Goal: Information Seeking & Learning: Learn about a topic

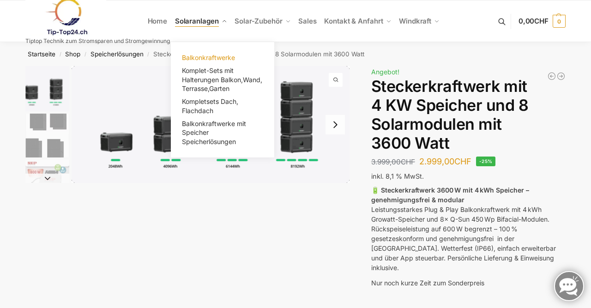
click at [210, 58] on span "Balkonkraftwerke" at bounding box center [208, 58] width 53 height 8
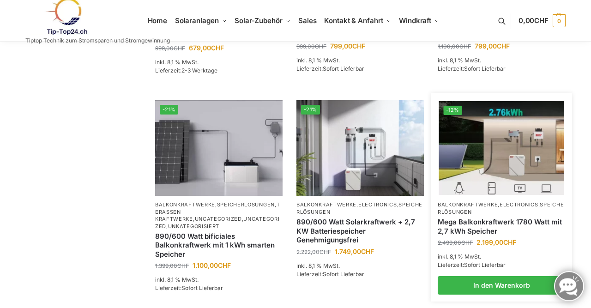
scroll to position [728, 0]
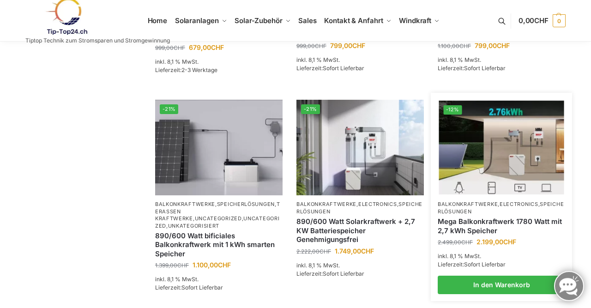
click at [478, 161] on img at bounding box center [501, 148] width 125 height 94
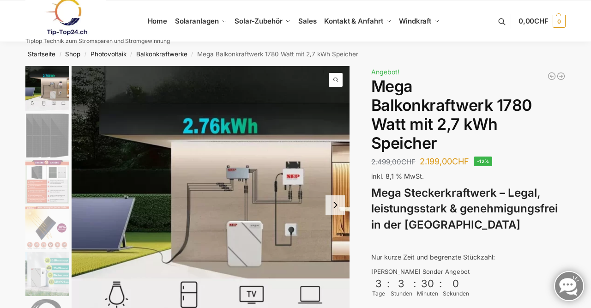
click at [476, 171] on p "inkl. 8,1 % MwSt." at bounding box center [468, 176] width 194 height 10
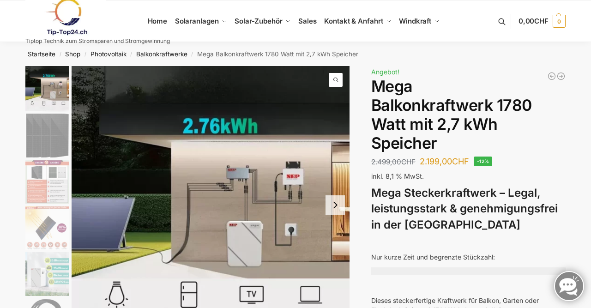
click at [335, 211] on button "Next slide" at bounding box center [334, 204] width 19 height 19
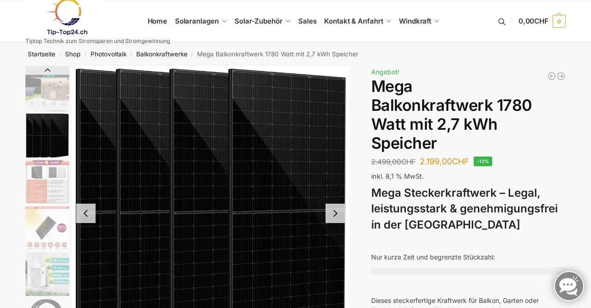
click at [335, 211] on button "Next slide" at bounding box center [334, 213] width 19 height 19
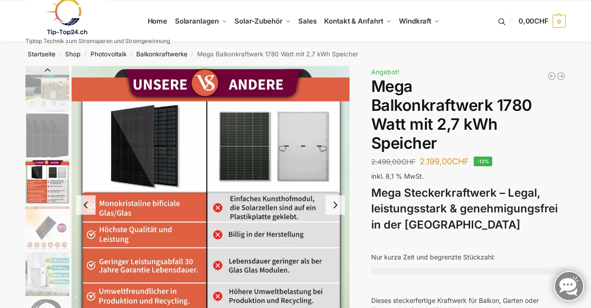
click at [335, 211] on button "Next slide" at bounding box center [334, 204] width 19 height 19
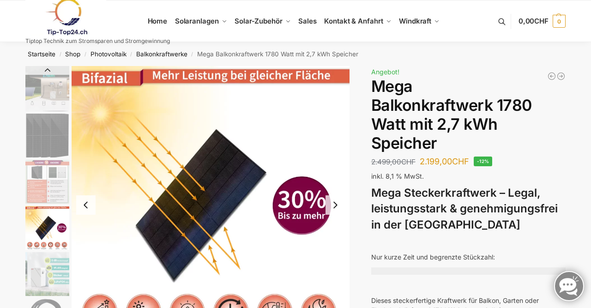
click at [335, 211] on button "Next slide" at bounding box center [334, 204] width 19 height 19
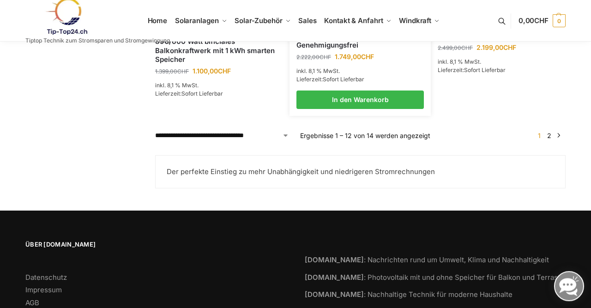
scroll to position [955, 0]
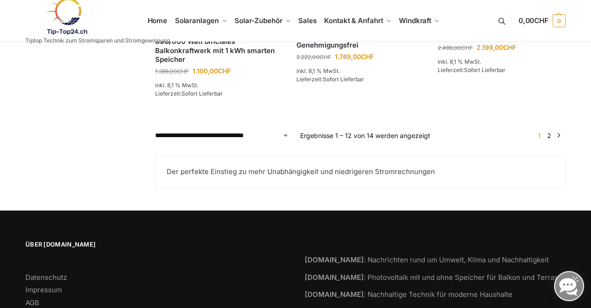
click at [549, 139] on link "2" at bounding box center [549, 136] width 9 height 8
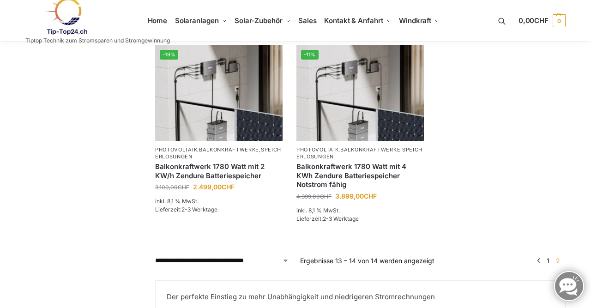
scroll to position [191, 0]
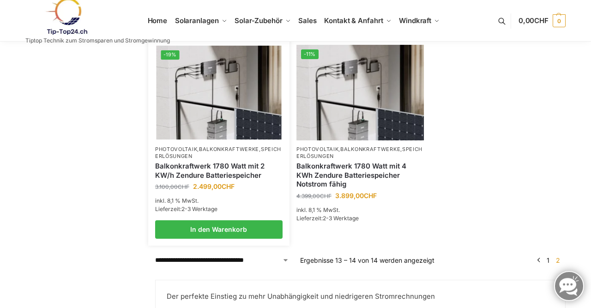
click at [226, 129] on img at bounding box center [218, 92] width 125 height 94
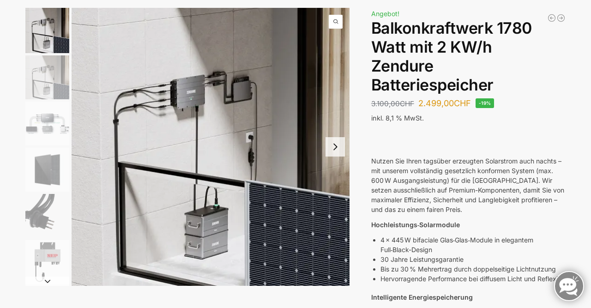
scroll to position [59, 0]
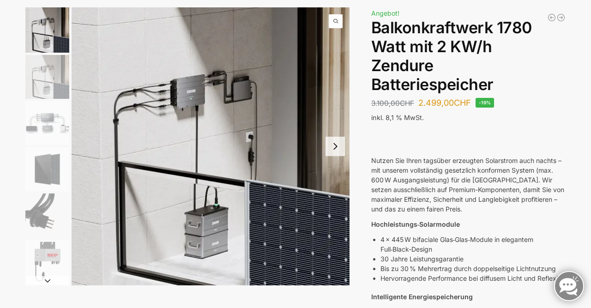
click at [260, 157] on img "1 / 7" at bounding box center [211, 146] width 278 height 278
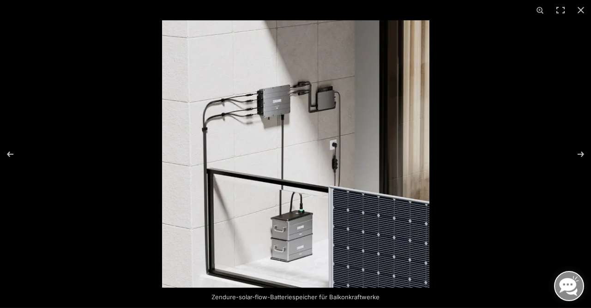
click at [489, 166] on div at bounding box center [457, 174] width 591 height 308
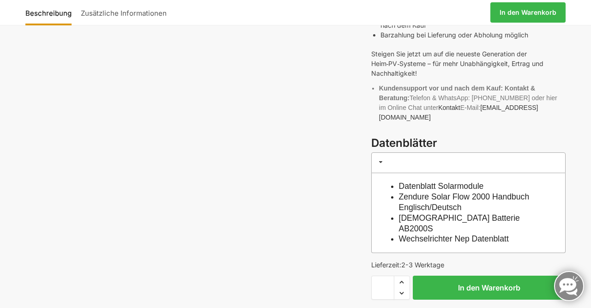
scroll to position [614, 0]
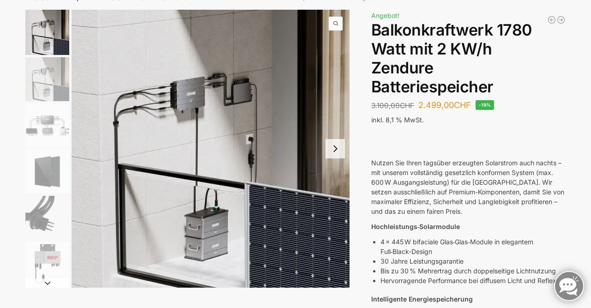
scroll to position [55, 0]
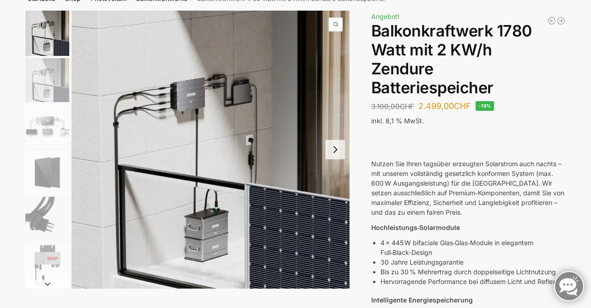
click at [37, 86] on img "2 / 7" at bounding box center [47, 80] width 44 height 44
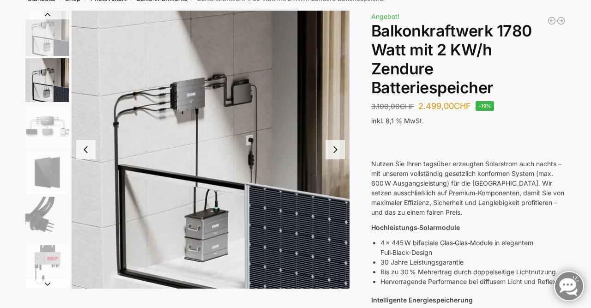
click at [55, 128] on img "3 / 7" at bounding box center [47, 126] width 44 height 44
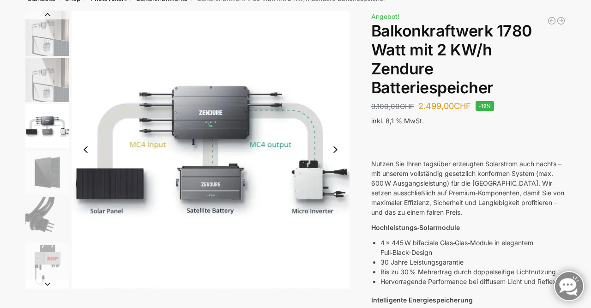
click at [56, 171] on img "4 / 7" at bounding box center [47, 172] width 44 height 44
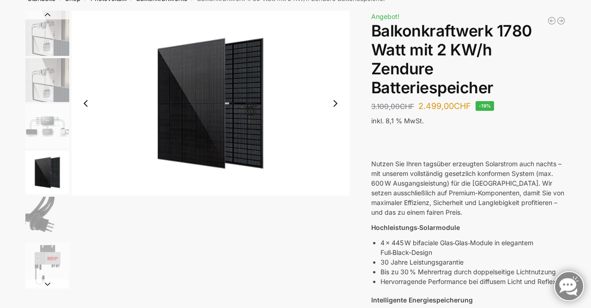
click at [44, 119] on img "3 / 7" at bounding box center [47, 126] width 44 height 44
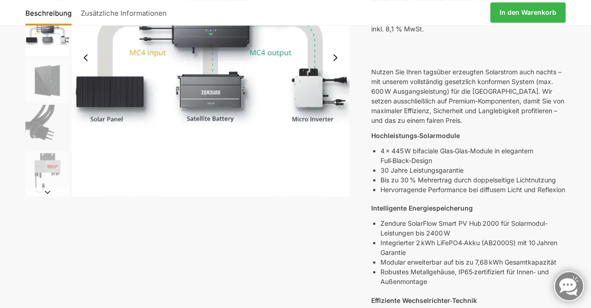
scroll to position [149, 0]
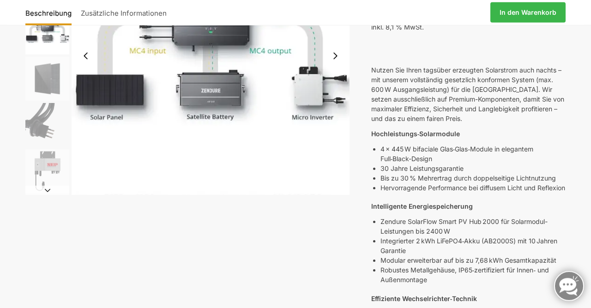
click at [48, 191] on button "Next slide" at bounding box center [47, 190] width 44 height 9
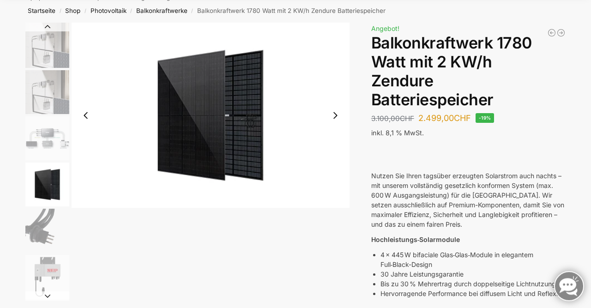
scroll to position [0, 0]
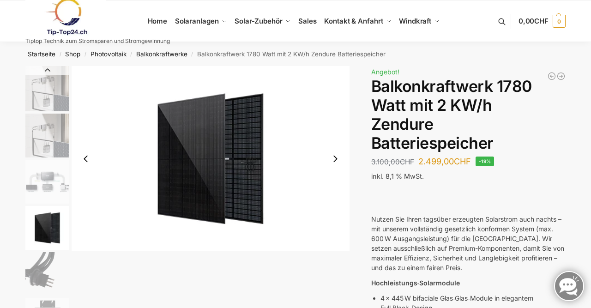
click at [56, 187] on img "3 / 7" at bounding box center [47, 182] width 44 height 44
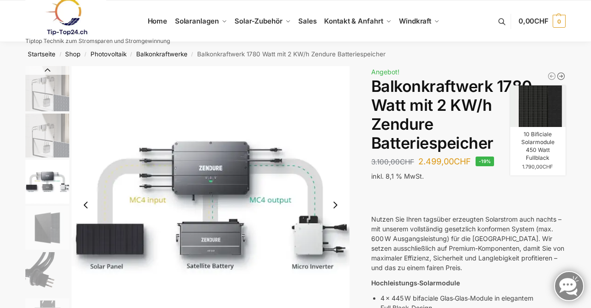
click at [563, 75] on icon "10 Bificiale Solarmodule 450 Watt Fullblack" at bounding box center [560, 76] width 9 height 9
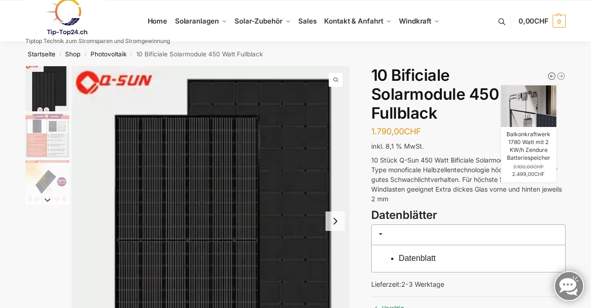
click at [553, 77] on icon "Balkonkraftwerk 1780 Watt mit 2 KW/h Zendure Batteriespeicher" at bounding box center [551, 76] width 9 height 9
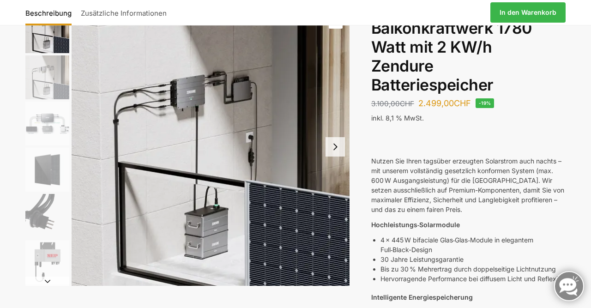
scroll to position [53, 0]
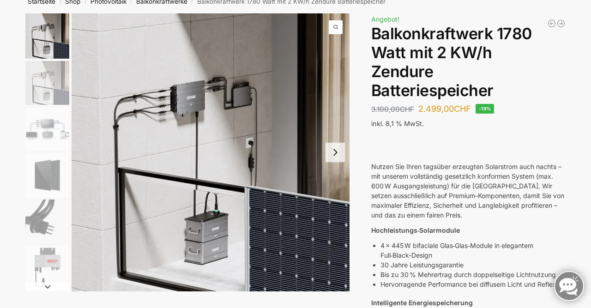
click at [51, 132] on img "3 / 7" at bounding box center [47, 129] width 44 height 44
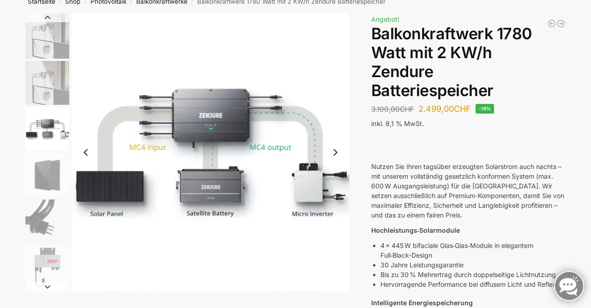
click at [53, 96] on img "2 / 7" at bounding box center [47, 83] width 44 height 44
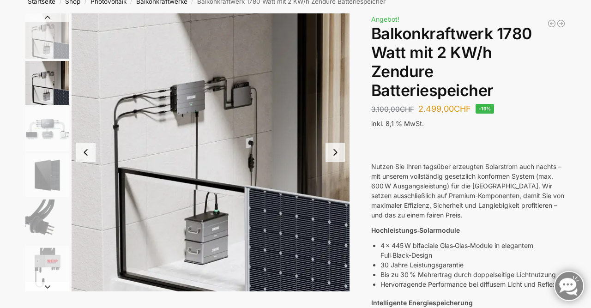
click at [49, 126] on img "3 / 7" at bounding box center [47, 129] width 44 height 44
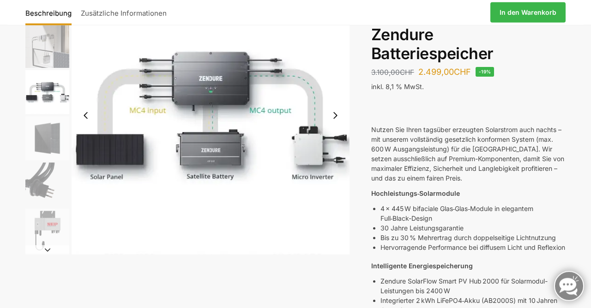
scroll to position [89, 0]
click at [47, 249] on button "Next slide" at bounding box center [47, 250] width 44 height 9
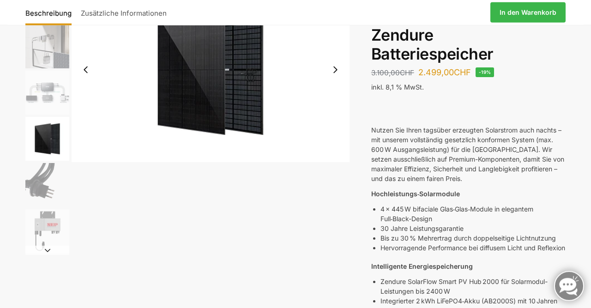
click at [47, 249] on button "Next slide" at bounding box center [47, 250] width 44 height 9
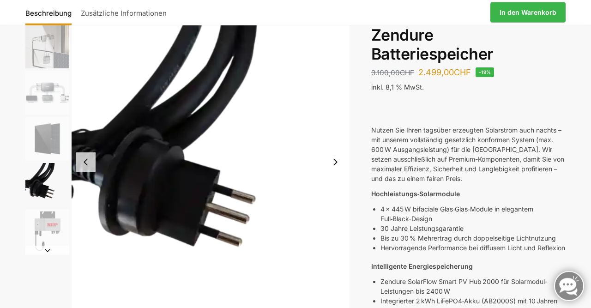
click at [47, 249] on button "Next slide" at bounding box center [47, 250] width 44 height 9
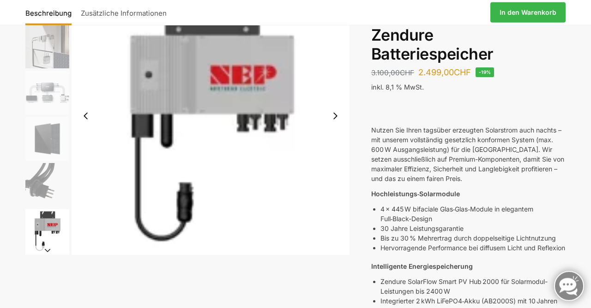
click at [47, 249] on button "Next slide" at bounding box center [47, 250] width 44 height 9
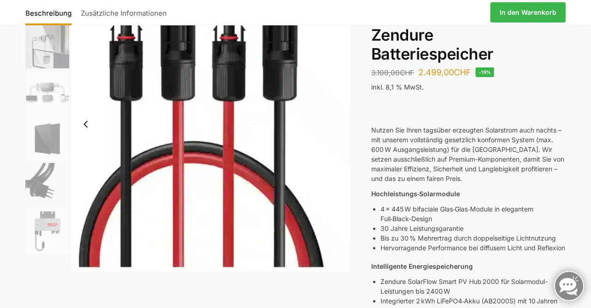
click at [47, 249] on img "6 / 7" at bounding box center [47, 231] width 44 height 44
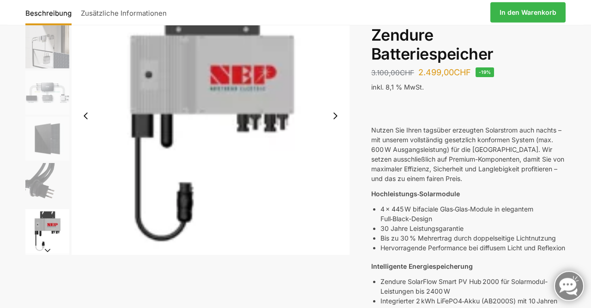
scroll to position [0, 0]
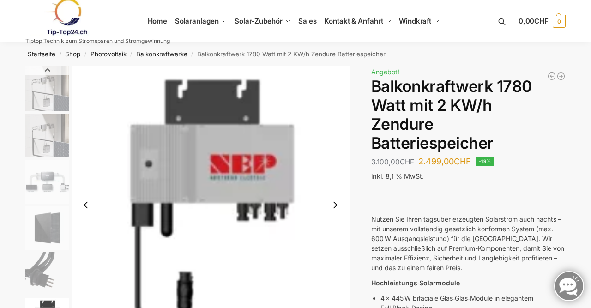
click at [54, 142] on img "2 / 7" at bounding box center [47, 136] width 44 height 44
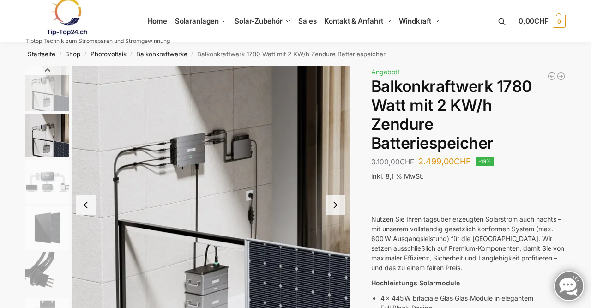
click at [54, 142] on img "2 / 7" at bounding box center [47, 136] width 44 height 44
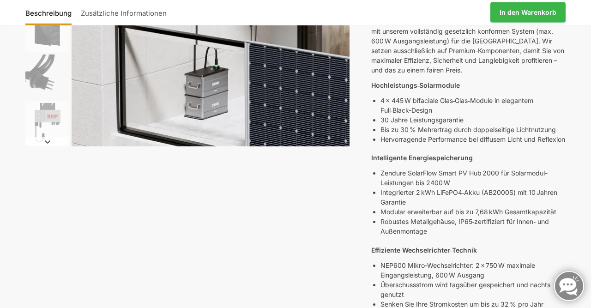
scroll to position [200, 0]
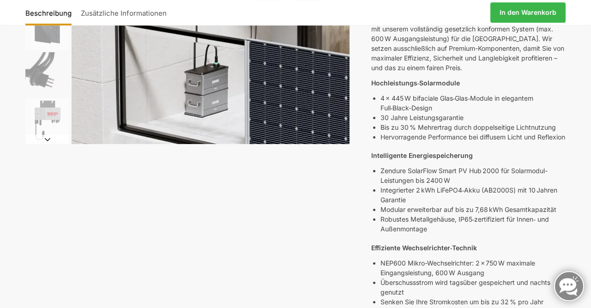
click at [381, 277] on p "NEP600 Mikro-Wechselrichter: 2 × 750 W maximale Eingangsleistung, 600 W Ausgang" at bounding box center [472, 267] width 185 height 19
drag, startPoint x: 381, startPoint y: 270, endPoint x: 471, endPoint y: 273, distance: 90.1
click at [471, 273] on p "NEP600 Mikro-Wechselrichter: 2 × 750 W maximale Eingangsleistung, 600 W Ausgang" at bounding box center [472, 267] width 185 height 19
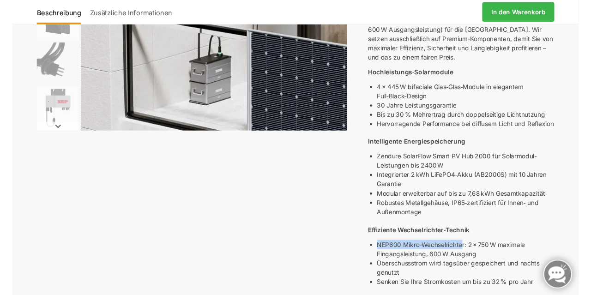
scroll to position [208, 0]
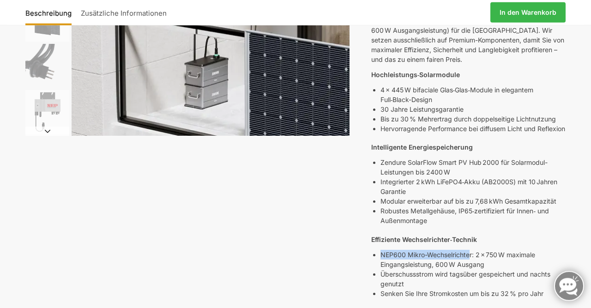
copy p "NEP600 Mikro-Wechselrichte"
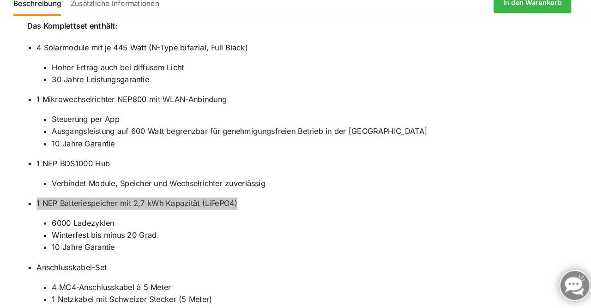
scroll to position [904, 0]
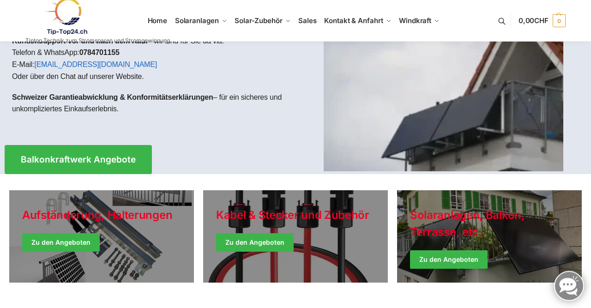
scroll to position [95, 0]
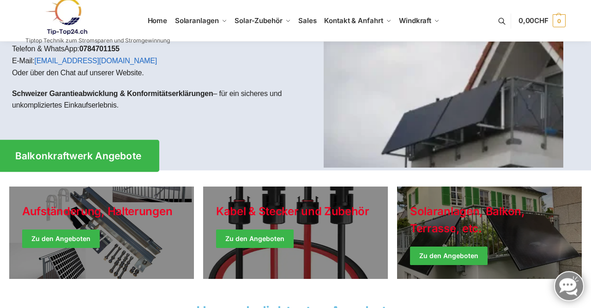
click at [102, 152] on span "Balkonkraftwerk Angebote" at bounding box center [78, 156] width 126 height 10
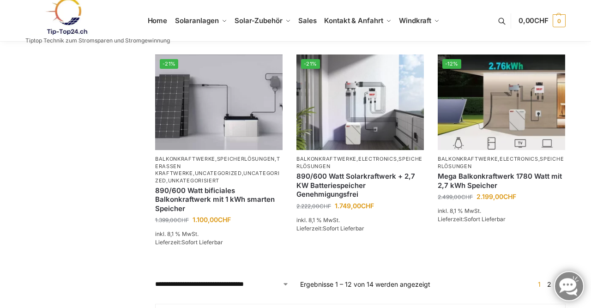
scroll to position [774, 0]
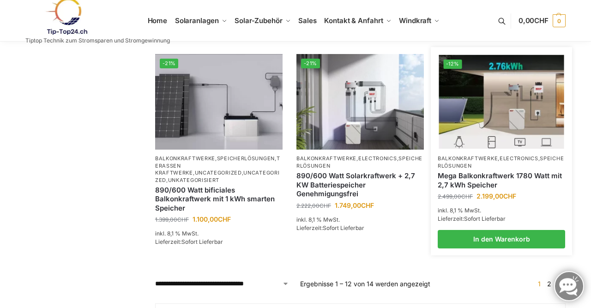
click at [541, 130] on img at bounding box center [501, 102] width 125 height 94
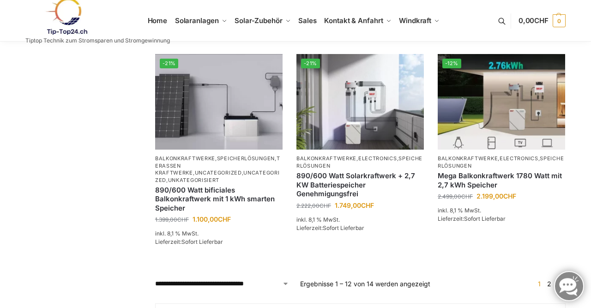
click at [548, 288] on link "2" at bounding box center [549, 284] width 9 height 8
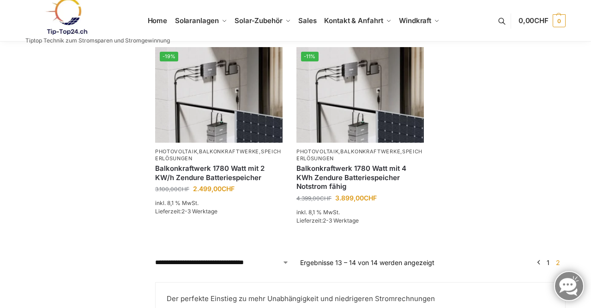
scroll to position [191, 0]
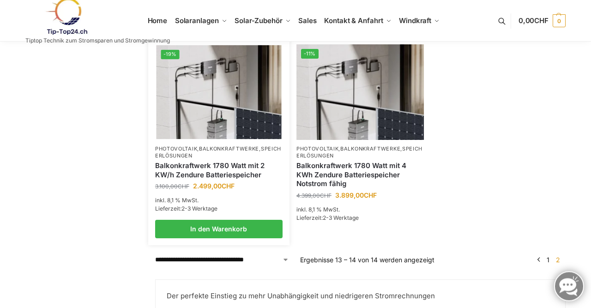
click at [241, 138] on img at bounding box center [218, 92] width 125 height 94
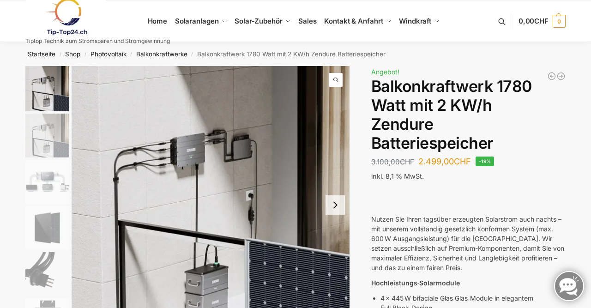
click at [391, 186] on div at bounding box center [468, 194] width 194 height 19
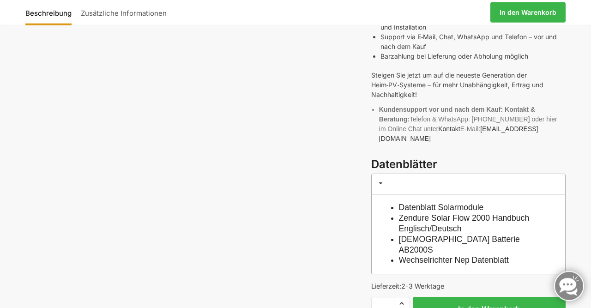
scroll to position [592, 0]
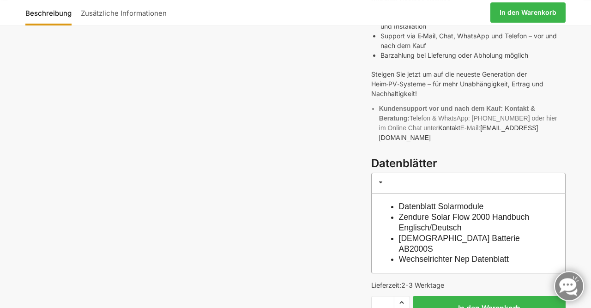
click at [421, 254] on link "Wechselrichter Nep Datenblatt" at bounding box center [454, 258] width 110 height 9
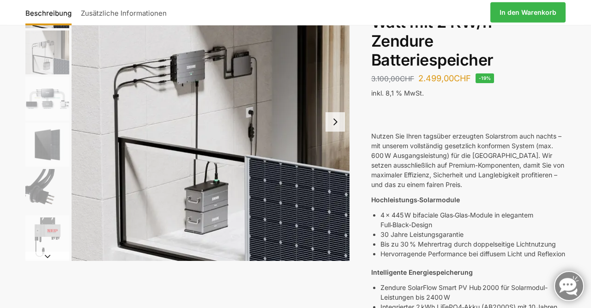
scroll to position [84, 0]
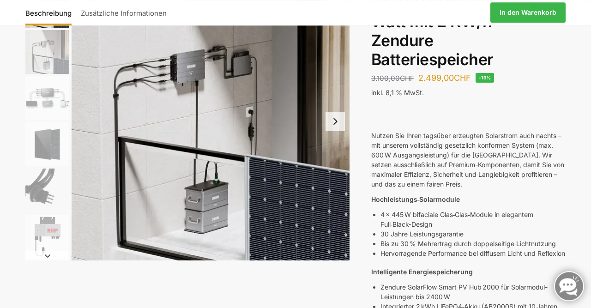
click at [57, 101] on img "3 / 7" at bounding box center [47, 98] width 44 height 44
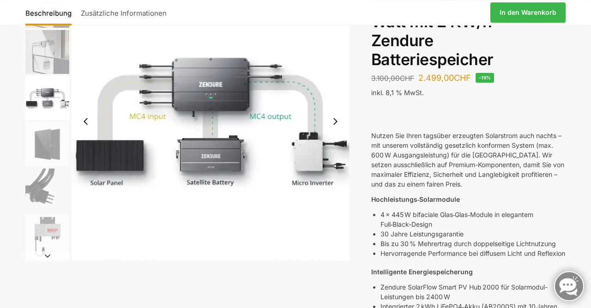
click at [47, 141] on img "4 / 7" at bounding box center [47, 144] width 44 height 44
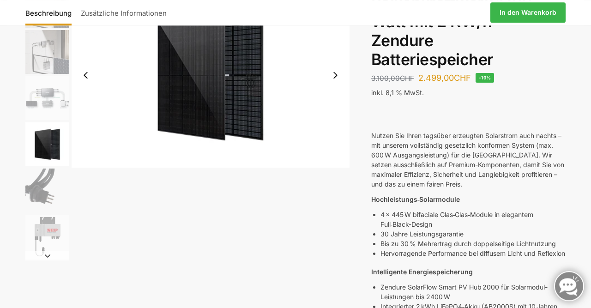
click at [54, 196] on img "5 / 7" at bounding box center [47, 190] width 44 height 44
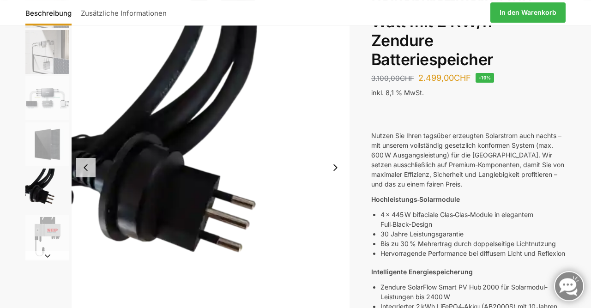
click at [55, 223] on img "6 / 7" at bounding box center [47, 237] width 44 height 44
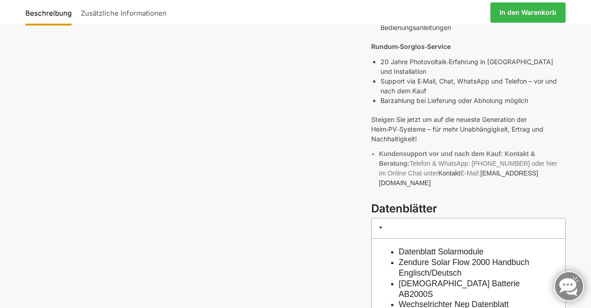
scroll to position [547, 0]
click at [433, 247] on link "Datenblatt Solarmodule" at bounding box center [441, 251] width 85 height 9
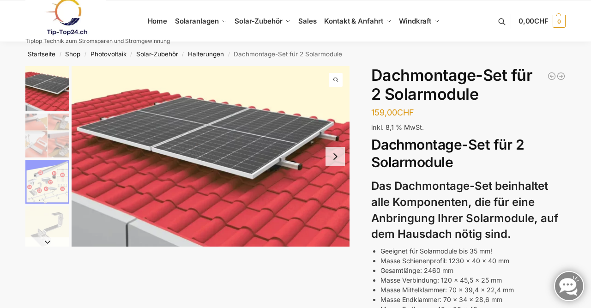
click at [58, 181] on img "3 / 5" at bounding box center [47, 182] width 44 height 44
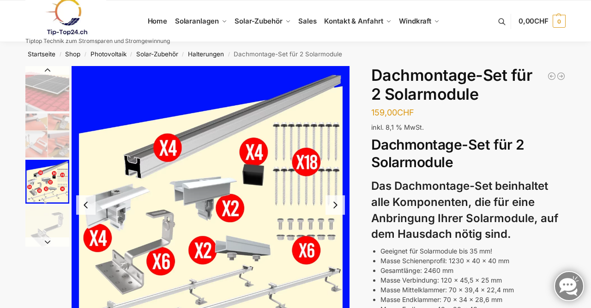
click at [60, 137] on img "2 / 5" at bounding box center [47, 136] width 44 height 44
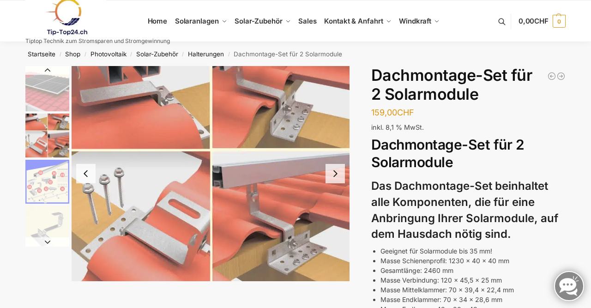
click at [48, 150] on img "2 / 5" at bounding box center [47, 136] width 44 height 44
click at [65, 150] on img "2 / 5" at bounding box center [47, 136] width 44 height 44
click at [60, 131] on img "2 / 5" at bounding box center [47, 136] width 44 height 44
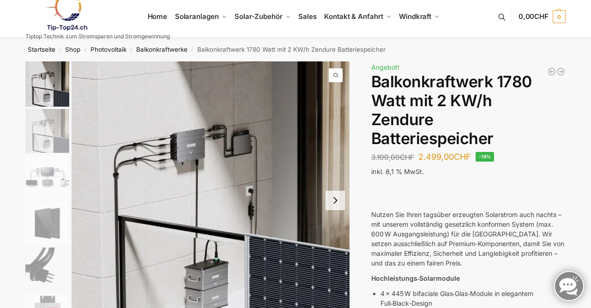
scroll to position [6, 0]
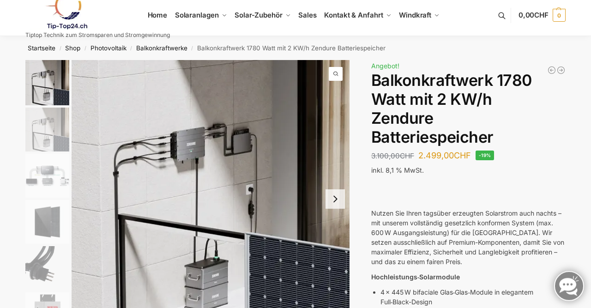
click at [48, 96] on img "1 / 7" at bounding box center [47, 82] width 44 height 45
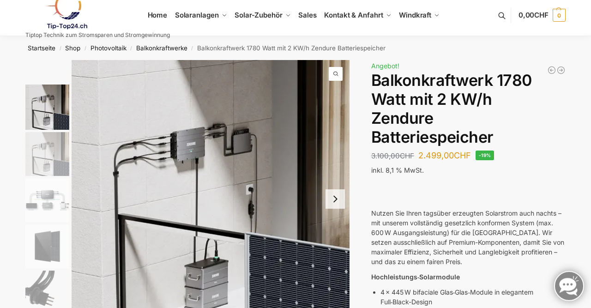
click at [63, 149] on ul at bounding box center [46, 223] width 46 height 278
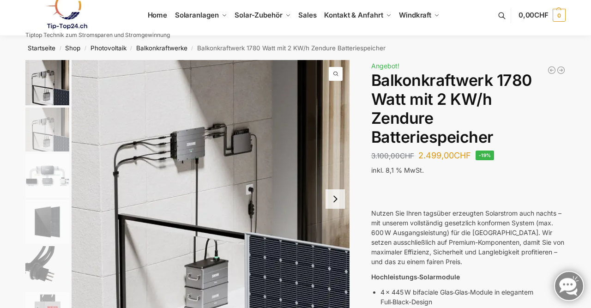
click at [57, 188] on img "3 / 7" at bounding box center [47, 176] width 44 height 44
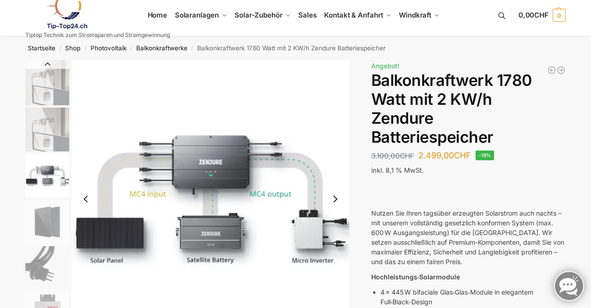
click at [50, 138] on img "2 / 7" at bounding box center [47, 130] width 44 height 44
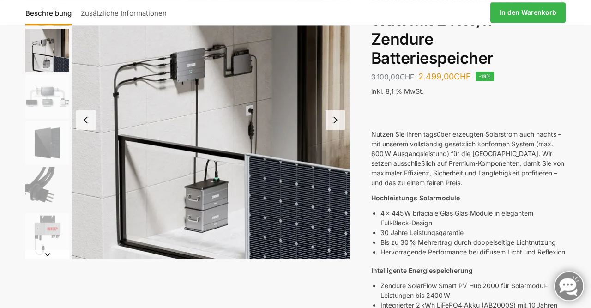
scroll to position [84, 0]
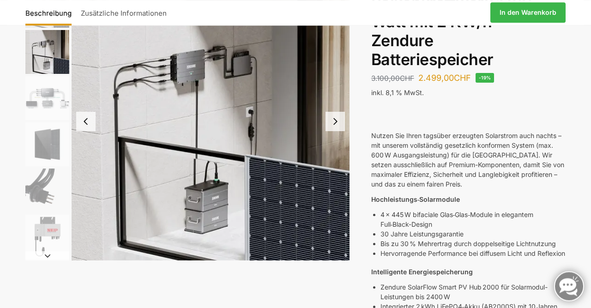
click at [333, 128] on button "Next slide" at bounding box center [334, 121] width 19 height 19
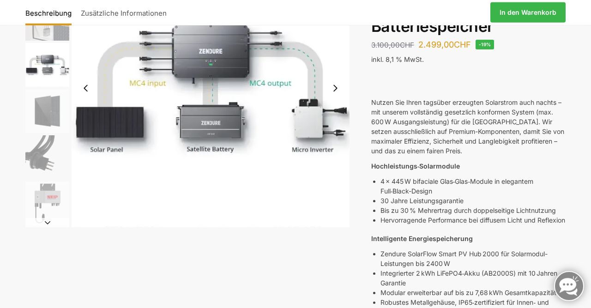
scroll to position [118, 0]
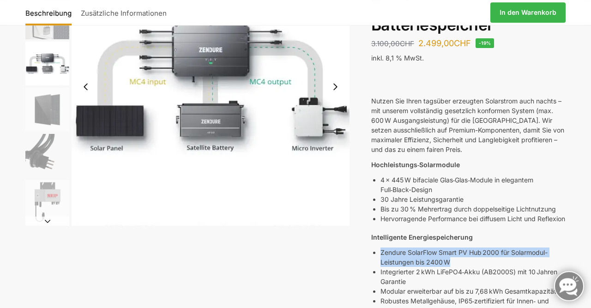
drag, startPoint x: 381, startPoint y: 259, endPoint x: 455, endPoint y: 270, distance: 74.3
click at [455, 267] on p "Zendure SolarFlow Smart PV Hub 2000 für Solarmodul-Leistungen bis 2400 W" at bounding box center [472, 256] width 185 height 19
copy p "Zendure SolarFlow Smart PV Hub 2000 für Solarmodul-Leistungen bis 2400 W"
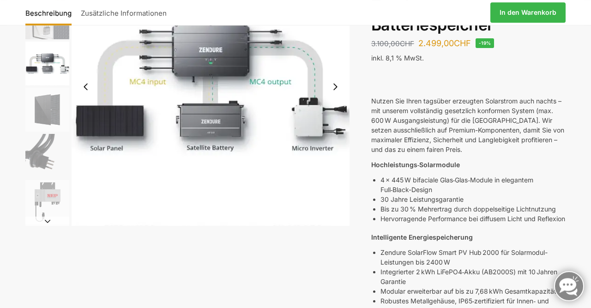
click at [515, 281] on p "Integrierter 2 kWh LiFePO4‑Akku (AB2000S) mit 10 Jahren Garantie" at bounding box center [472, 276] width 185 height 19
drag, startPoint x: 513, startPoint y: 281, endPoint x: 487, endPoint y: 281, distance: 26.3
click at [487, 281] on p "Integrierter 2 kWh LiFePO4‑Akku (AB2000S) mit 10 Jahren Garantie" at bounding box center [472, 276] width 185 height 19
copy p "AB2000S"
drag, startPoint x: 381, startPoint y: 260, endPoint x: 499, endPoint y: 262, distance: 118.2
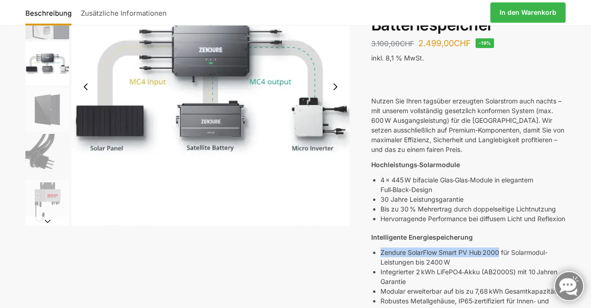
click at [499, 262] on p "Zendure SolarFlow Smart PV Hub 2000 für Solarmodul-Leistungen bis 2400 W" at bounding box center [472, 256] width 185 height 19
copy p "Zendure SolarFlow Smart PV Hub 2000"
click at [499, 262] on p "Zendure SolarFlow Smart PV Hub 2000 für Solarmodul-Leistungen bis 2400 W" at bounding box center [472, 256] width 185 height 19
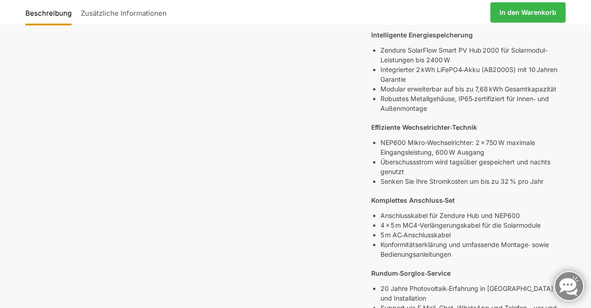
scroll to position [316, 0]
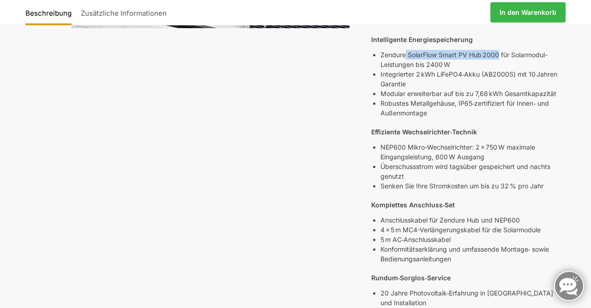
drag, startPoint x: 407, startPoint y: 62, endPoint x: 498, endPoint y: 62, distance: 91.4
click at [498, 62] on p "Zendure SolarFlow Smart PV Hub 2000 für Solarmodul-Leistungen bis 2400 W" at bounding box center [472, 59] width 185 height 19
copy p "SolarFlow Smart PV Hub 2000"
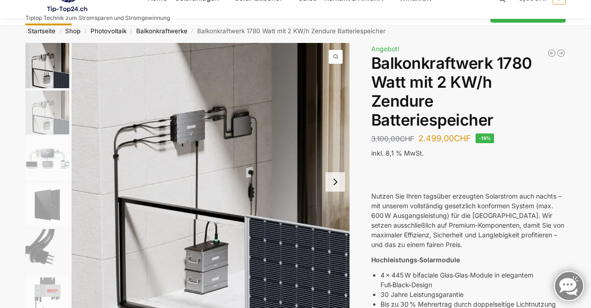
scroll to position [0, 0]
